Goal: Complete application form: Complete application form

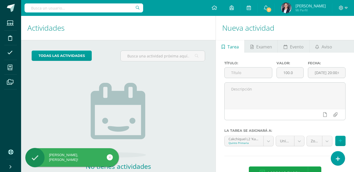
click at [331, 155] on hr at bounding box center [285, 155] width 121 height 1
click at [337, 158] on icon at bounding box center [338, 158] width 5 height 6
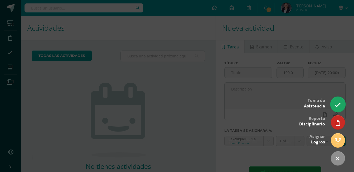
click at [343, 98] on link at bounding box center [338, 103] width 15 height 15
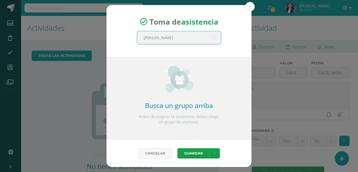
type input "quinto"
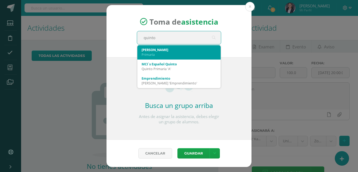
click at [177, 55] on div "Primaria" at bounding box center [179, 54] width 75 height 5
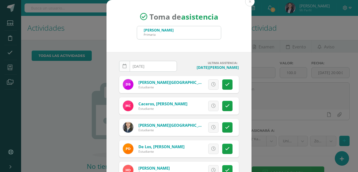
click at [123, 66] on icon at bounding box center [125, 66] width 4 height 4
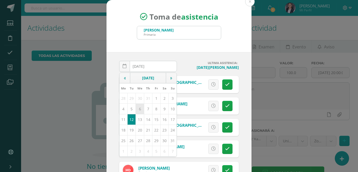
click at [138, 107] on td "6" at bounding box center [140, 108] width 8 height 11
type input "2025-08-06"
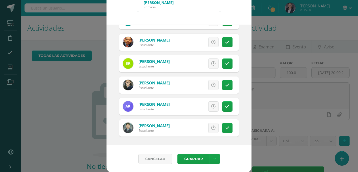
scroll to position [28, 0]
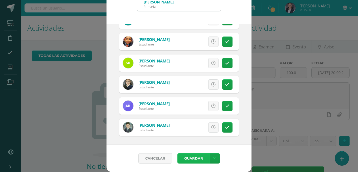
click at [197, 158] on button "Guardar" at bounding box center [194, 158] width 32 height 10
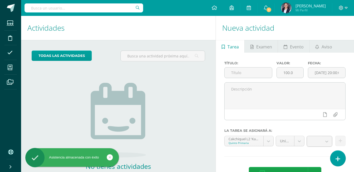
click at [337, 158] on icon at bounding box center [338, 158] width 5 height 6
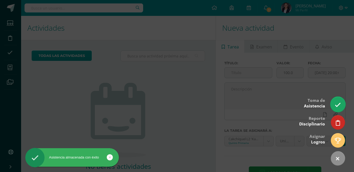
click at [338, 101] on link at bounding box center [338, 103] width 15 height 15
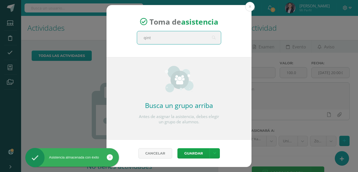
type input "qinto"
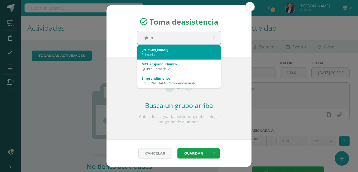
click at [175, 54] on div "Primaria" at bounding box center [179, 54] width 75 height 5
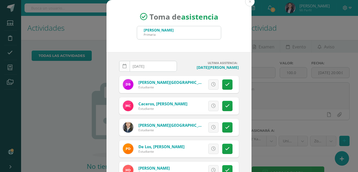
click at [125, 66] on link at bounding box center [124, 66] width 11 height 11
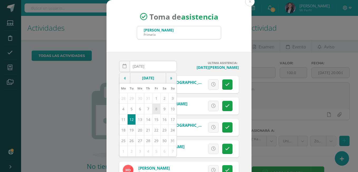
click at [152, 108] on td "8" at bounding box center [156, 108] width 8 height 11
type input "[DATE]"
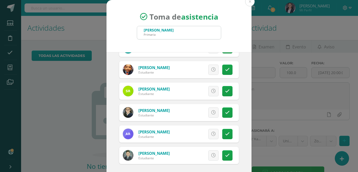
scroll to position [28, 0]
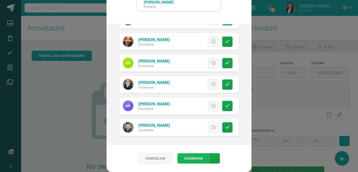
click at [189, 157] on button "Guardar" at bounding box center [194, 158] width 32 height 10
